Goal: Navigation & Orientation: Find specific page/section

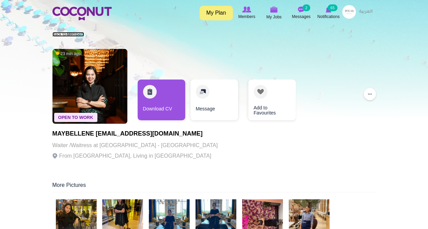
click at [71, 35] on link "Back to Members" at bounding box center [68, 34] width 32 height 5
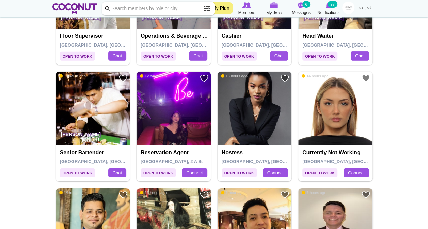
scroll to position [1140, 0]
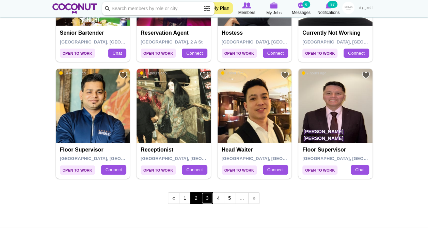
click at [205, 198] on link "3" at bounding box center [207, 199] width 12 height 12
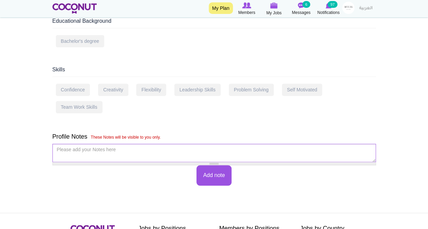
scroll to position [448, 0]
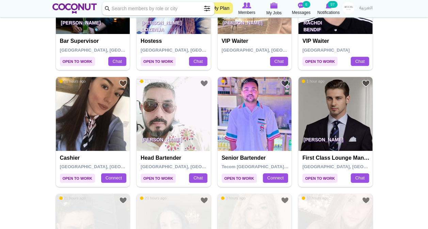
scroll to position [198, 0]
